Goal: Complete application form: Complete application form

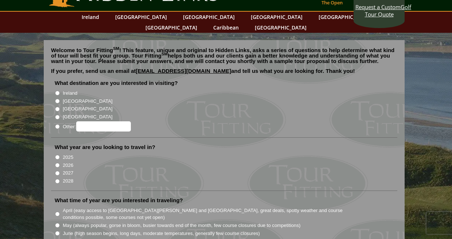
scroll to position [24, 0]
click at [56, 91] on input "Ireland" at bounding box center [57, 93] width 5 height 5
radio input "true"
click at [57, 163] on input "2026" at bounding box center [57, 165] width 5 height 5
radio input "true"
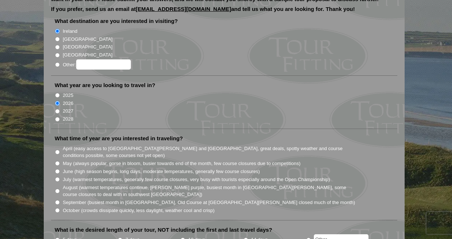
scroll to position [102, 0]
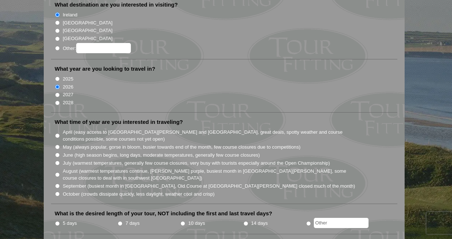
click at [59, 145] on input "May (always popular, gorse in bloom, busier towards end of the month, few cours…" at bounding box center [57, 147] width 5 height 5
radio input "true"
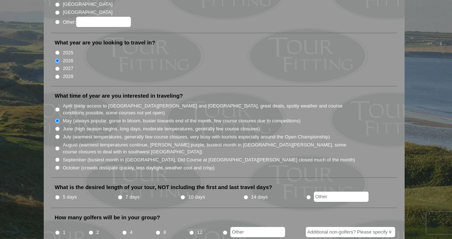
scroll to position [130, 0]
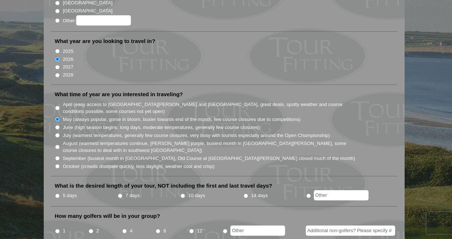
click at [56, 193] on input "5 days" at bounding box center [57, 195] width 5 height 5
radio input "true"
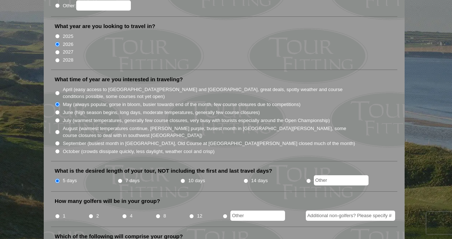
scroll to position [162, 0]
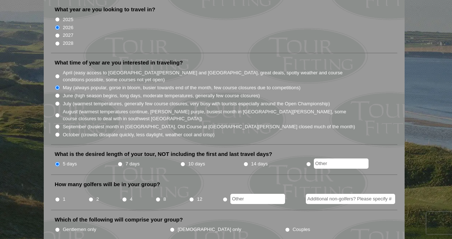
click at [158, 197] on input "8" at bounding box center [158, 199] width 5 height 5
radio input "true"
click at [190, 197] on input "12" at bounding box center [191, 199] width 5 height 5
radio input "true"
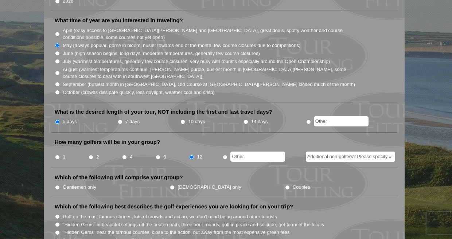
scroll to position [205, 0]
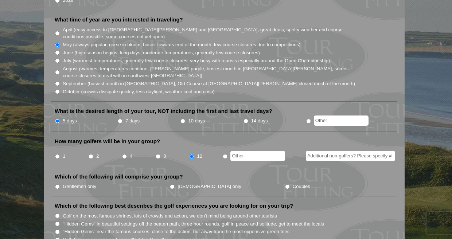
click at [57, 184] on input "Gentlemen only" at bounding box center [57, 186] width 5 height 5
radio input "true"
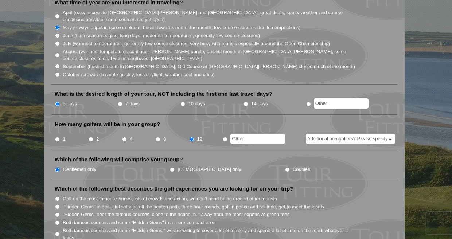
scroll to position [273, 0]
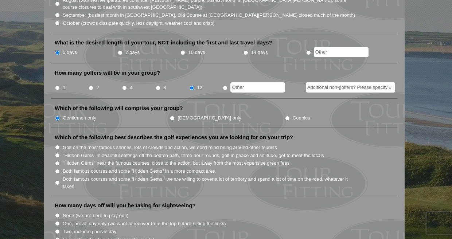
drag, startPoint x: 58, startPoint y: 133, endPoint x: 42, endPoint y: 149, distance: 22.7
click at [63, 168] on label "Both famous courses and some "Hidden Gems" in a more compact area" at bounding box center [139, 171] width 153 height 7
click at [60, 169] on input "Both famous courses and some "Hidden Gems" in a more compact area" at bounding box center [57, 171] width 5 height 5
radio input "true"
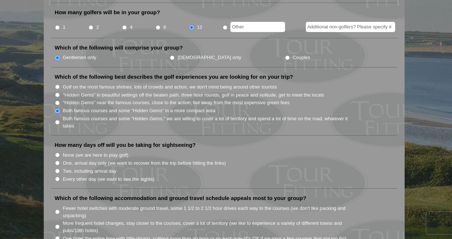
scroll to position [335, 0]
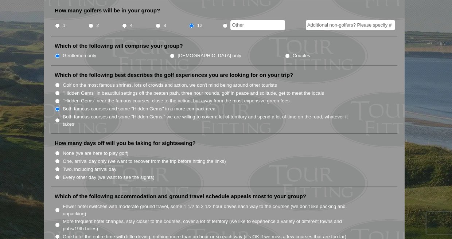
click at [55, 159] on input "One, arrival day only (we want to recover from the trip before hitting the link…" at bounding box center [57, 161] width 5 height 5
radio input "true"
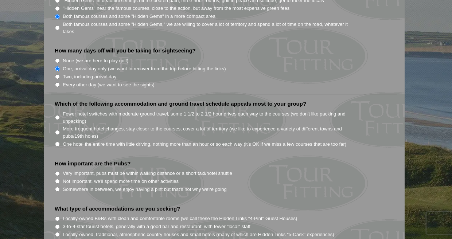
scroll to position [435, 0]
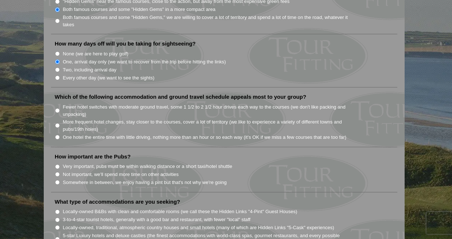
click at [56, 108] on input "Fewer hotel switches with moderate ground travel, some 1 1/2 to 2 1/2 hour driv…" at bounding box center [57, 110] width 5 height 5
radio input "true"
click at [59, 164] on input "Very important, pubs must be within walking distance or a short taxi/hotel shut…" at bounding box center [57, 166] width 5 height 5
radio input "true"
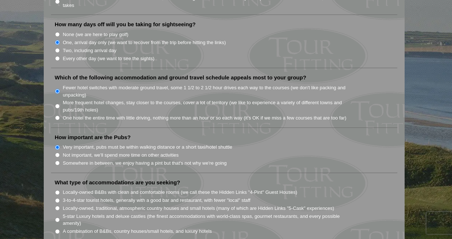
scroll to position [465, 0]
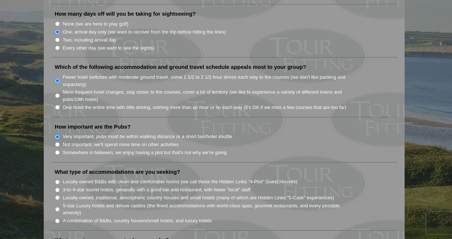
click at [60, 216] on li "A combination of B&Bs, country houses/small hotels, and luxury hotels" at bounding box center [227, 220] width 345 height 8
click at [57, 219] on input "A combination of B&Bs, country houses/small hotels, and luxury hotels" at bounding box center [57, 221] width 5 height 5
radio input "true"
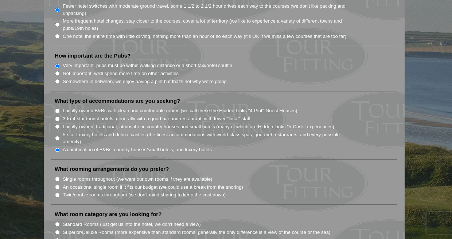
click at [59, 185] on input "An occasional single room if it fits our budget (we could use a break from the …" at bounding box center [57, 187] width 5 height 5
radio input "true"
click at [59, 193] on input "Twin/double rooms throughout (we don't mind sharing to keep the cost down)" at bounding box center [57, 195] width 5 height 5
radio input "true"
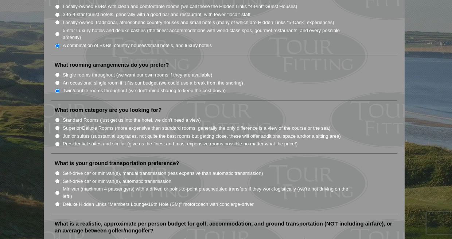
scroll to position [641, 0]
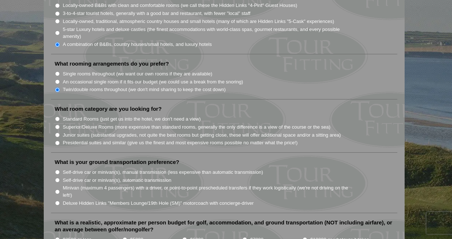
click at [59, 115] on li "Standard Rooms (just get us into the hotel, we don't need a view)" at bounding box center [227, 119] width 345 height 8
click at [58, 125] on input "Superior/Deluxe Rooms (more expensive than standard rooms, generally the only d…" at bounding box center [57, 127] width 5 height 5
radio input "true"
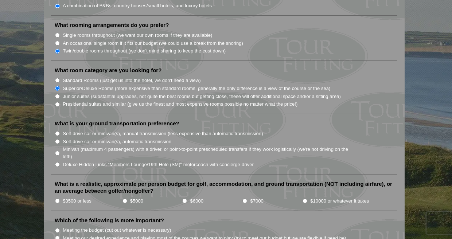
scroll to position [684, 0]
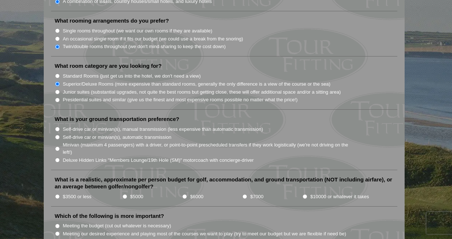
click at [56, 158] on input "Deluxe Hidden Links "Members Lounge/19th Hole (SM)" motorcoach with concierge-d…" at bounding box center [57, 160] width 5 height 5
radio input "true"
click at [60, 192] on li "$3500 or less" at bounding box center [88, 196] width 67 height 8
click at [54, 176] on li "What is a realistic, approximate per person budget for golf, accommodation, and…" at bounding box center [224, 191] width 346 height 31
click at [57, 194] on input "$3500 or less" at bounding box center [57, 196] width 5 height 5
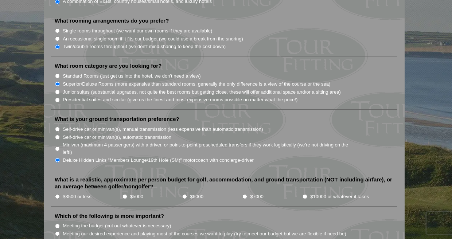
radio input "true"
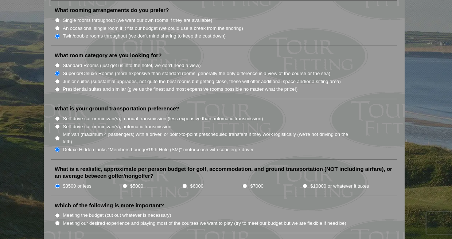
click at [60, 219] on li "Meeting our desired experience and playing most of the courses we want to play …" at bounding box center [227, 223] width 345 height 8
click at [56, 221] on input "Meeting our desired experience and playing most of the courses we want to play …" at bounding box center [57, 223] width 5 height 5
radio input "true"
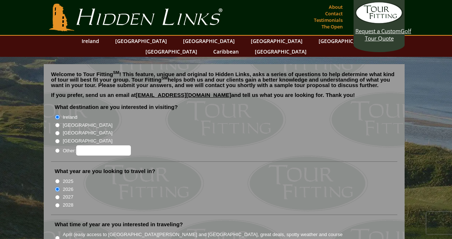
scroll to position [0, 0]
